Goal: Information Seeking & Learning: Learn about a topic

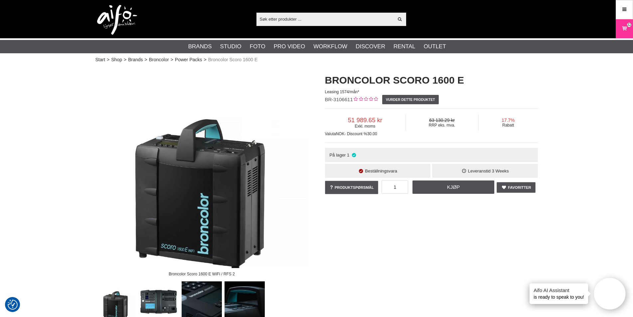
click at [317, 20] on input "text" at bounding box center [324, 19] width 137 height 10
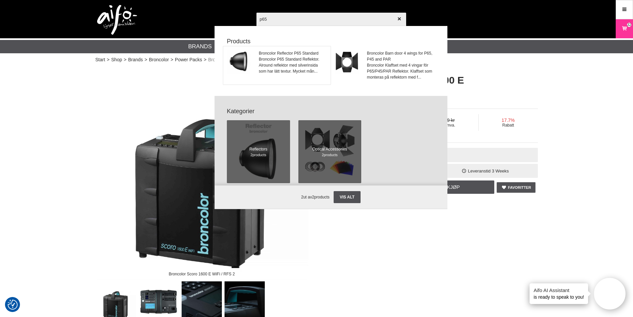
type input "p65"
click at [292, 54] on span "Broncolor Reflector P65 Standard" at bounding box center [293, 53] width 68 height 6
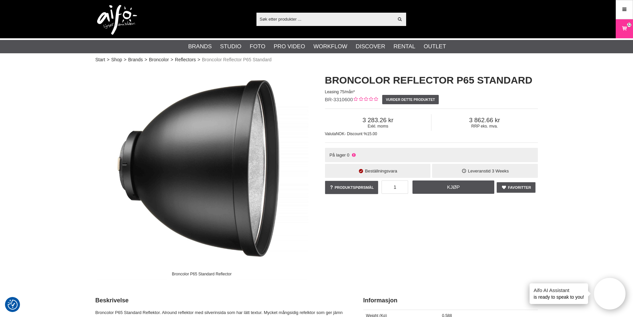
click at [343, 20] on input "text" at bounding box center [324, 19] width 137 height 10
paste input "Broncolor P120"
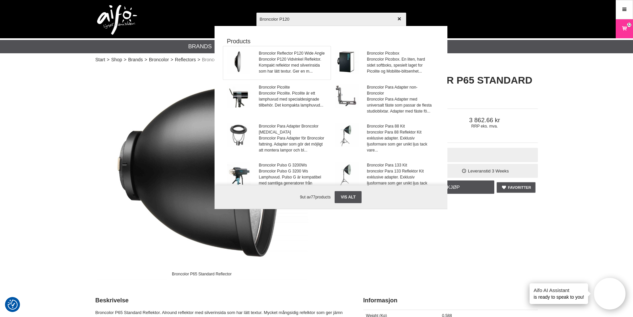
type input "Broncolor P120"
click at [299, 50] on span "Broncolor Reflector P120 Wide Angle" at bounding box center [293, 53] width 68 height 6
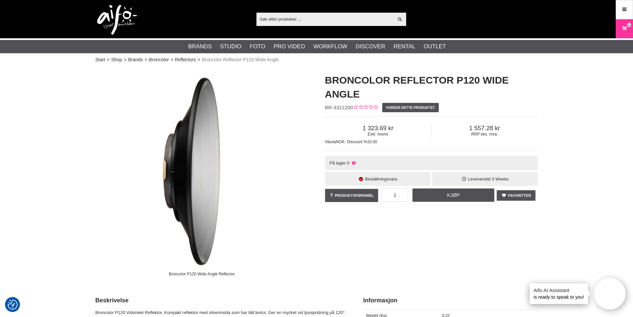
click at [332, 17] on input "text" at bounding box center [324, 19] width 137 height 10
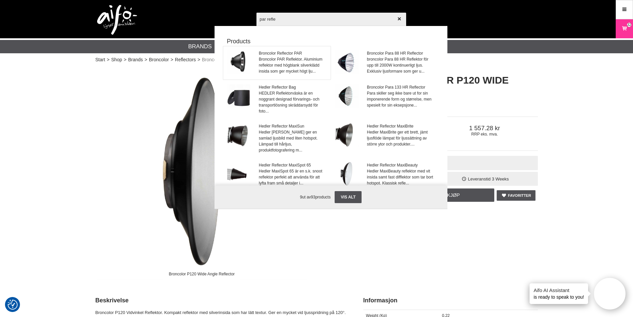
type input "par refle"
click at [277, 52] on span "Broncolor Reflector PAR" at bounding box center [293, 53] width 68 height 6
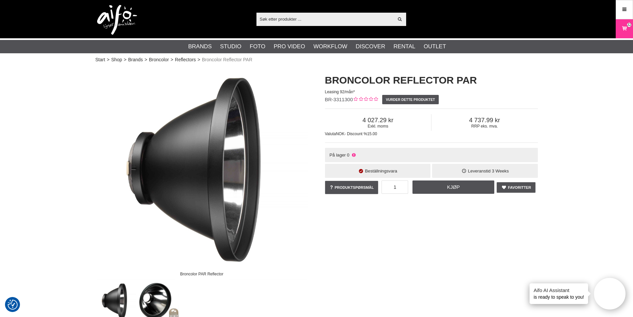
click at [308, 19] on input "text" at bounding box center [324, 19] width 137 height 10
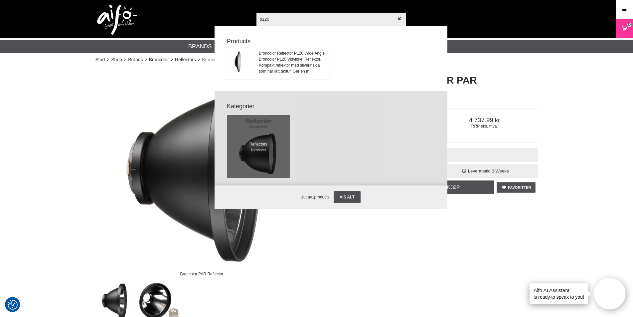
type input "p120"
click at [287, 53] on span "Broncolor Reflector P120 Wide Angle" at bounding box center [293, 53] width 68 height 6
